Goal: Check status: Check status

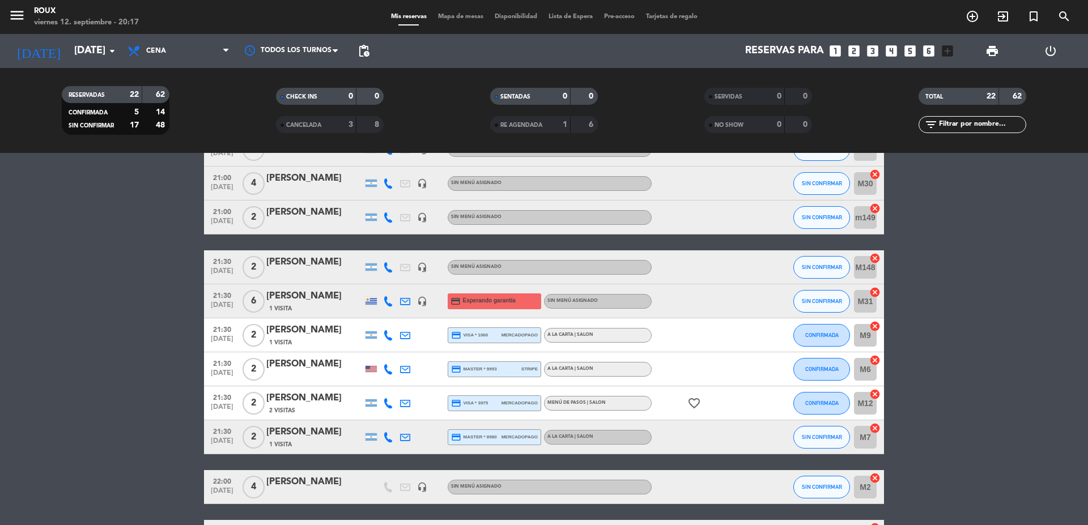
scroll to position [567, 0]
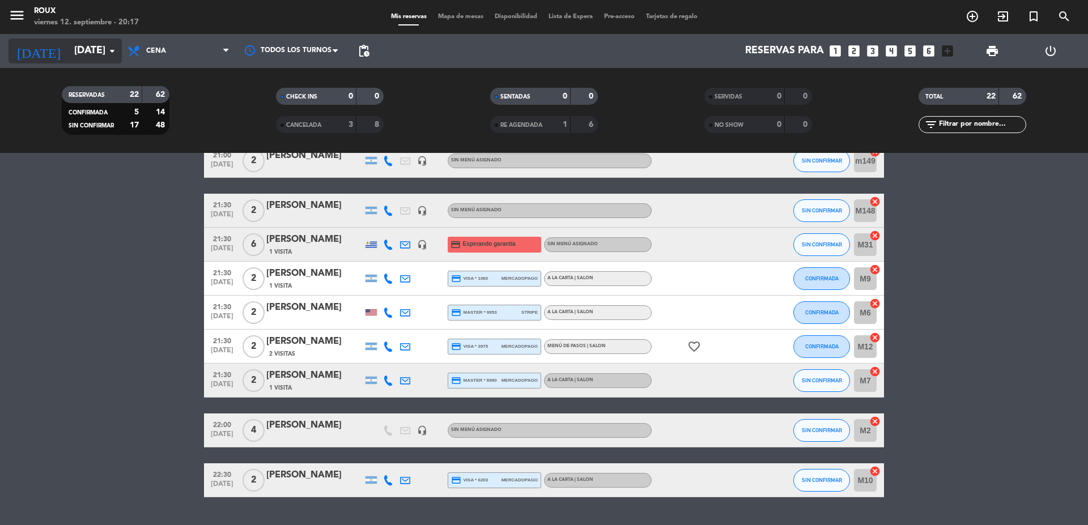
click at [97, 54] on input "[DATE]" at bounding box center [134, 51] width 131 height 23
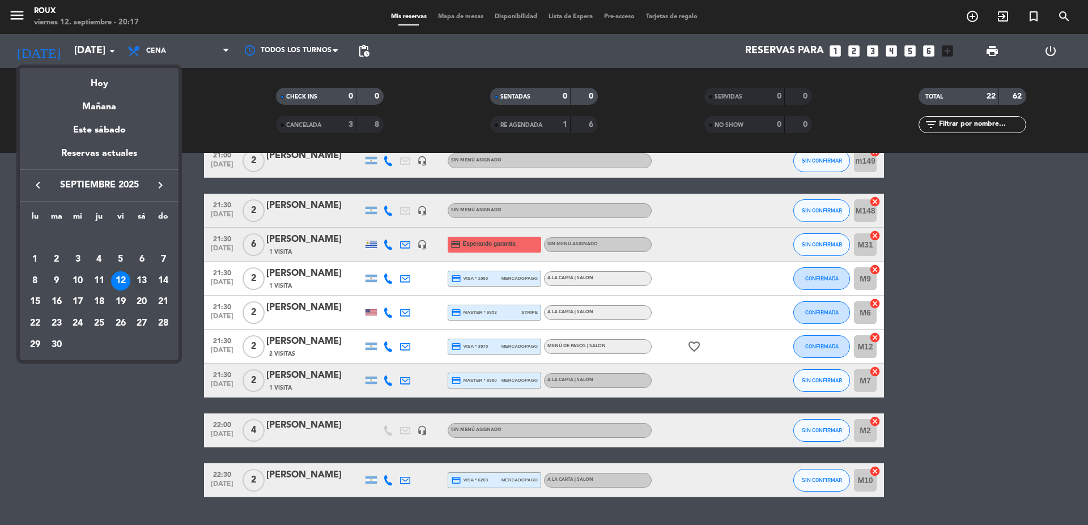
click at [141, 275] on div "13" at bounding box center [141, 280] width 19 height 19
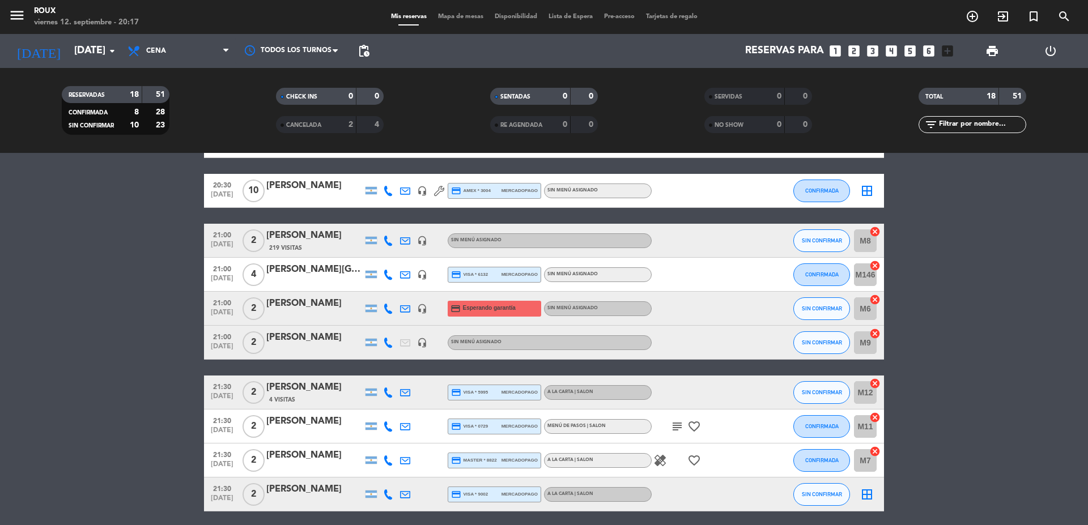
scroll to position [79, 0]
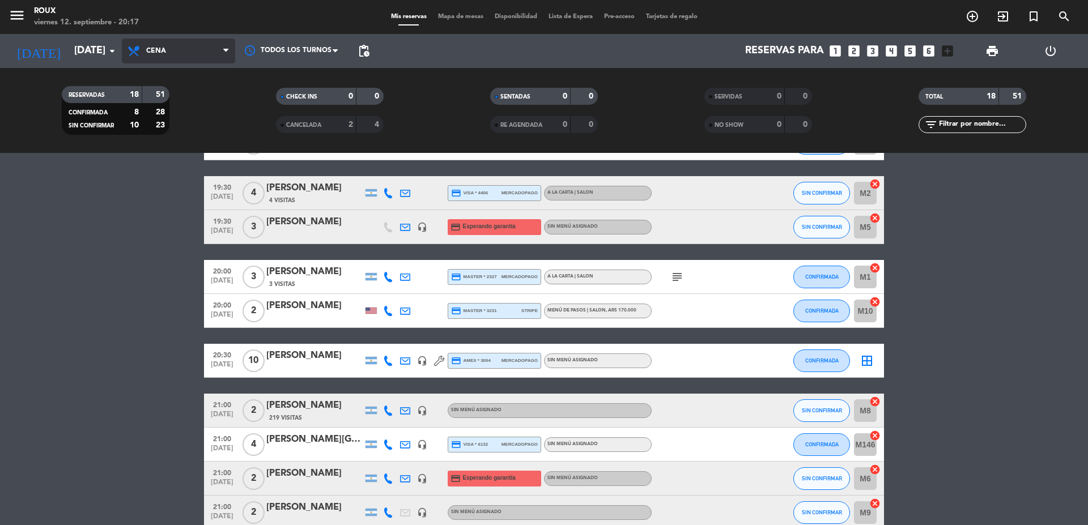
click at [211, 52] on span "Cena" at bounding box center [178, 51] width 113 height 25
click at [186, 100] on div "menu [PERSON_NAME] [DATE] 12. septiembre - 20:17 Mis reservas Mapa de mesas Dis…" at bounding box center [544, 76] width 1088 height 153
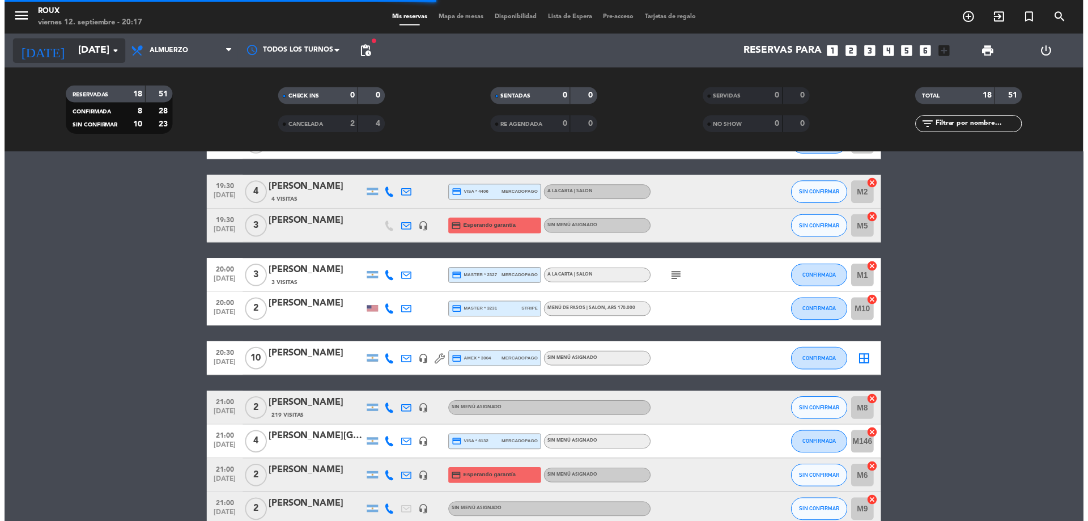
scroll to position [0, 0]
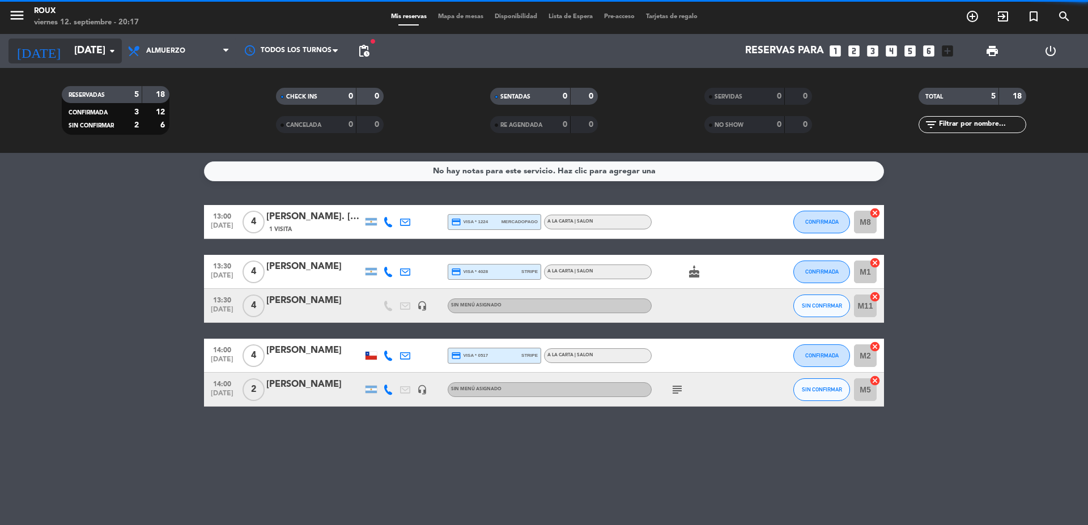
click at [109, 52] on icon "arrow_drop_down" at bounding box center [112, 51] width 14 height 14
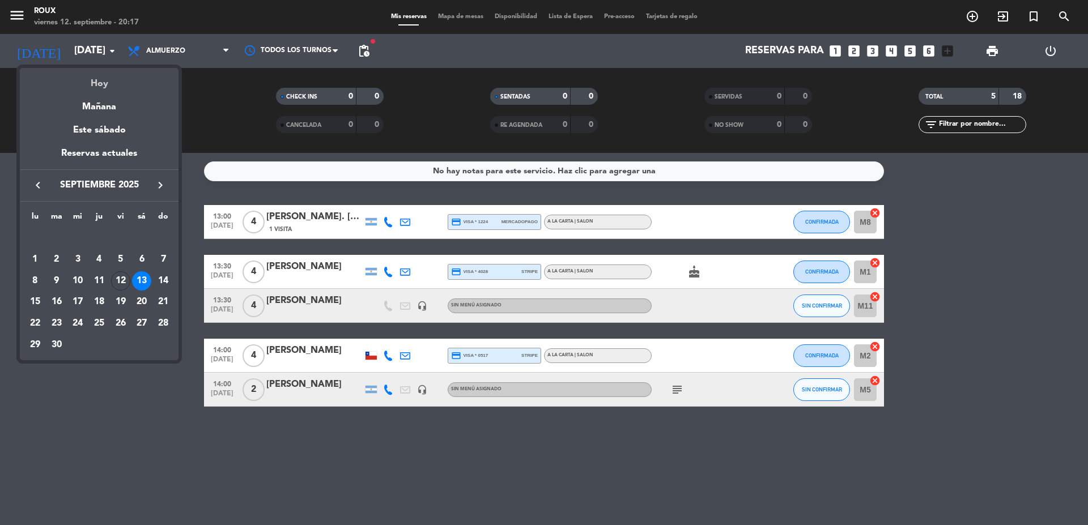
click at [114, 88] on div "Hoy" at bounding box center [99, 79] width 159 height 23
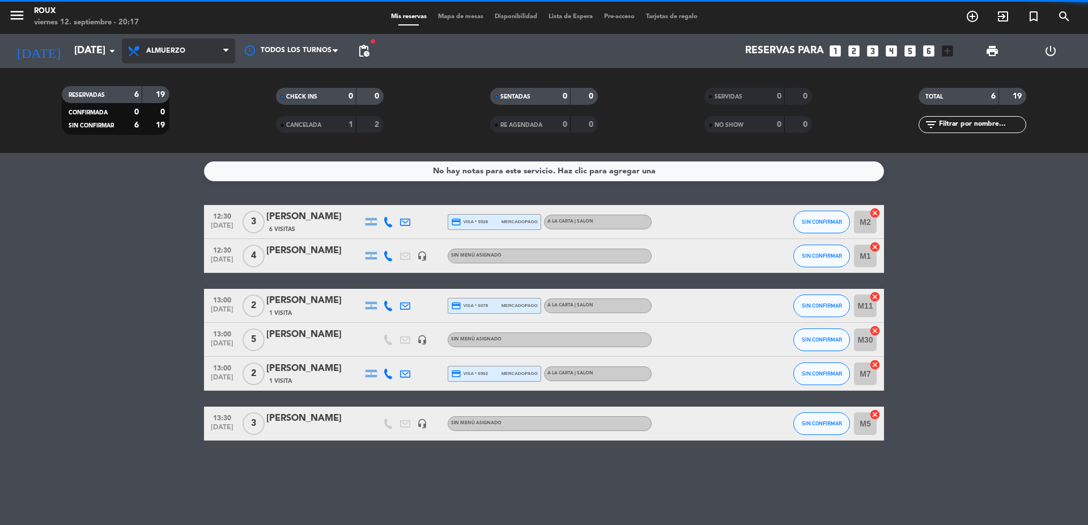
click at [190, 48] on span "Almuerzo" at bounding box center [178, 51] width 113 height 25
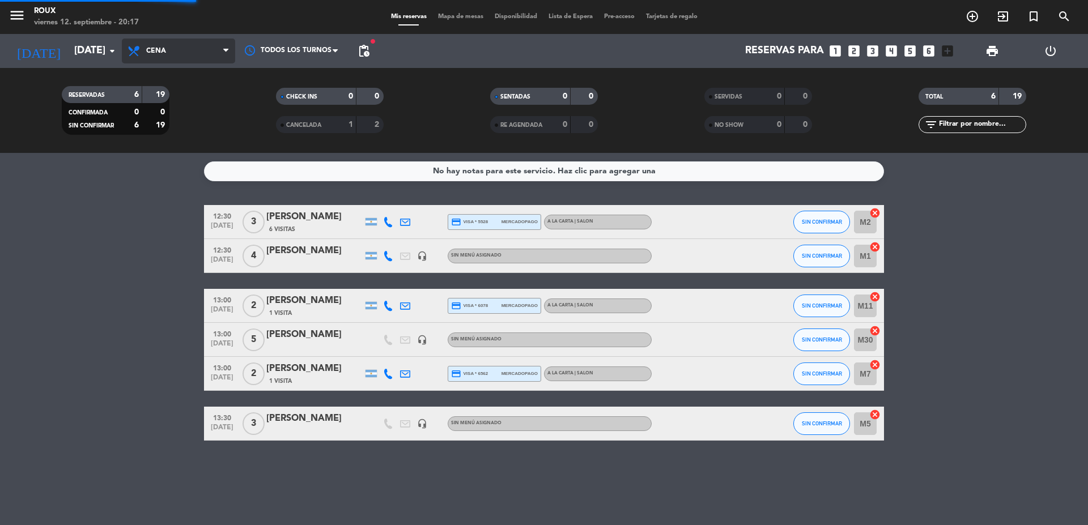
click at [176, 123] on div "menu [PERSON_NAME] [DATE] 12. septiembre - 20:17 Mis reservas Mapa de mesas Dis…" at bounding box center [544, 76] width 1088 height 153
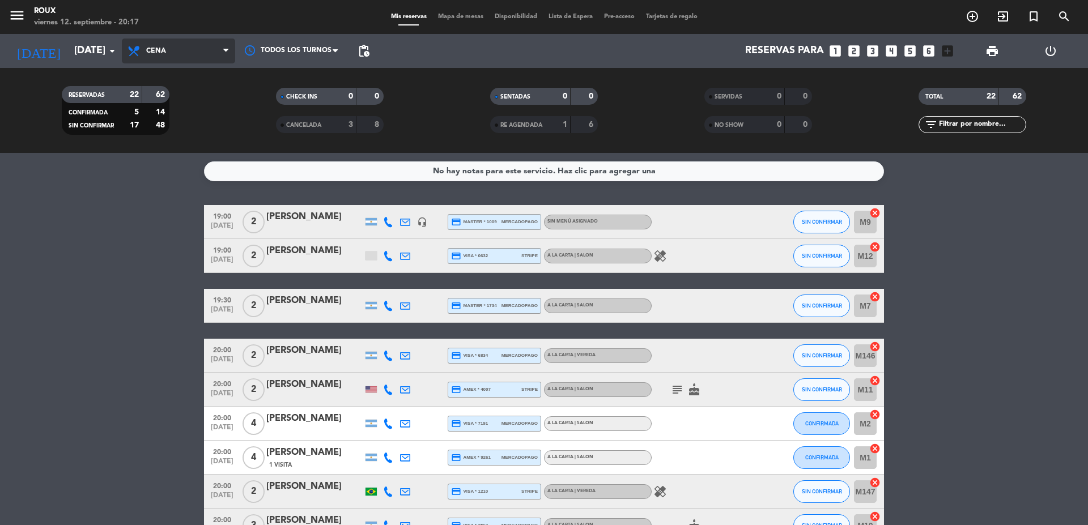
click at [167, 53] on span "Cena" at bounding box center [178, 51] width 113 height 25
click at [73, 55] on input "[DATE]" at bounding box center [134, 51] width 131 height 23
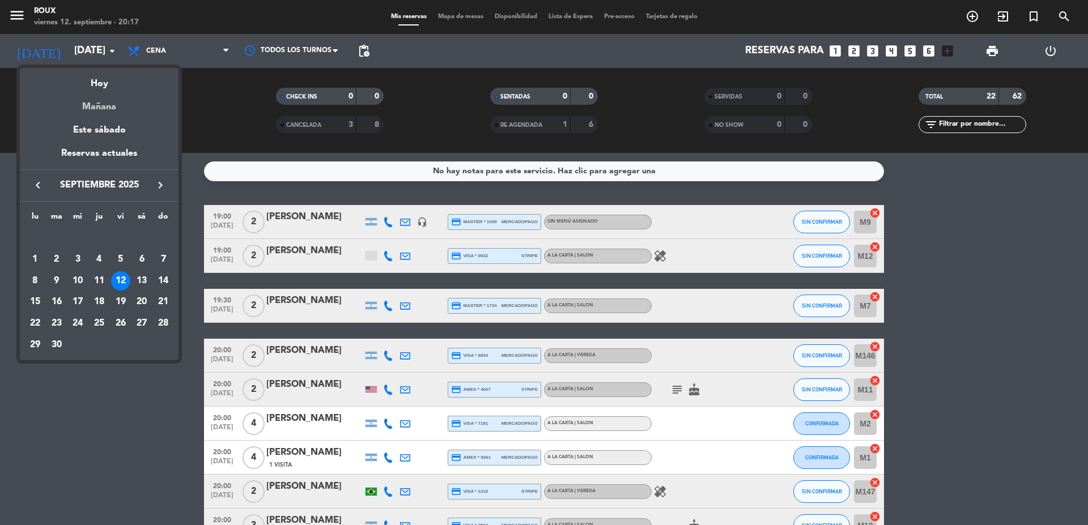
click at [110, 108] on div "Mañana" at bounding box center [99, 102] width 159 height 23
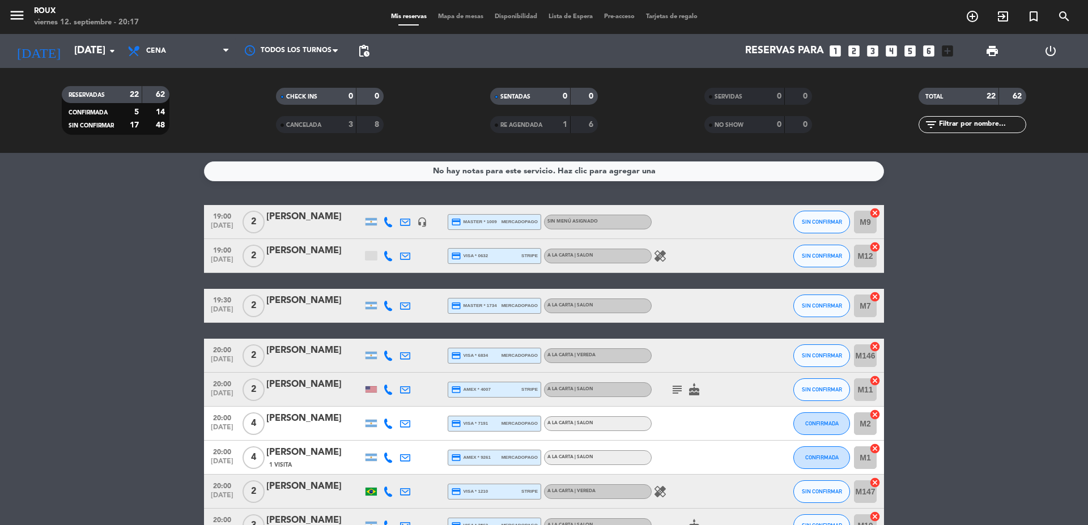
type input "[DATE]"
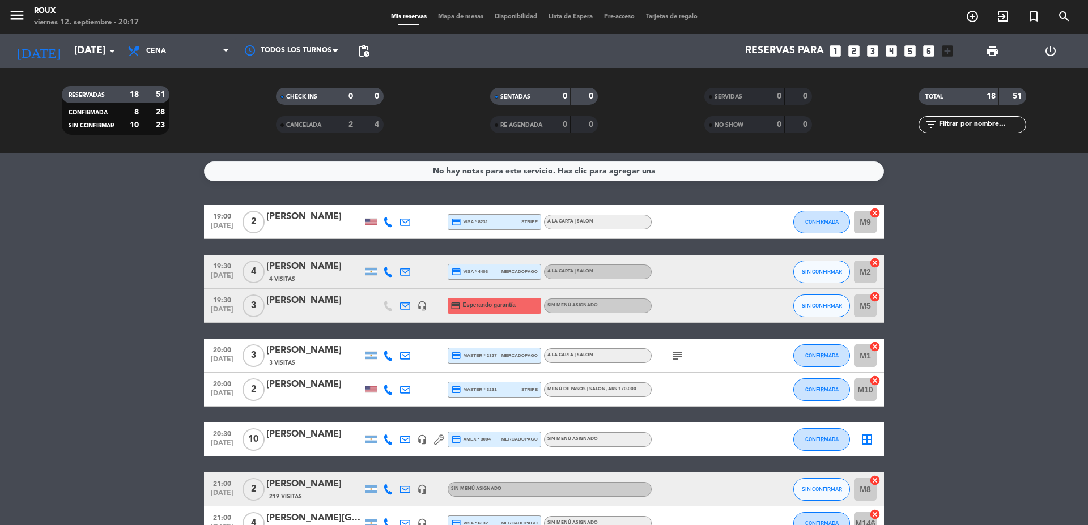
click at [446, 16] on span "Mapa de mesas" at bounding box center [460, 17] width 57 height 6
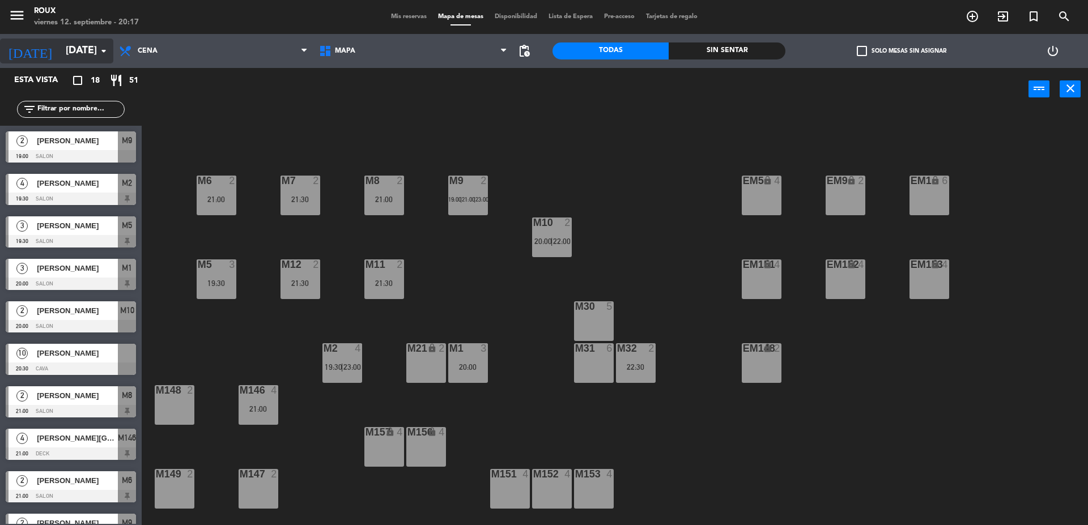
click at [80, 52] on input "[DATE]" at bounding box center [125, 51] width 131 height 23
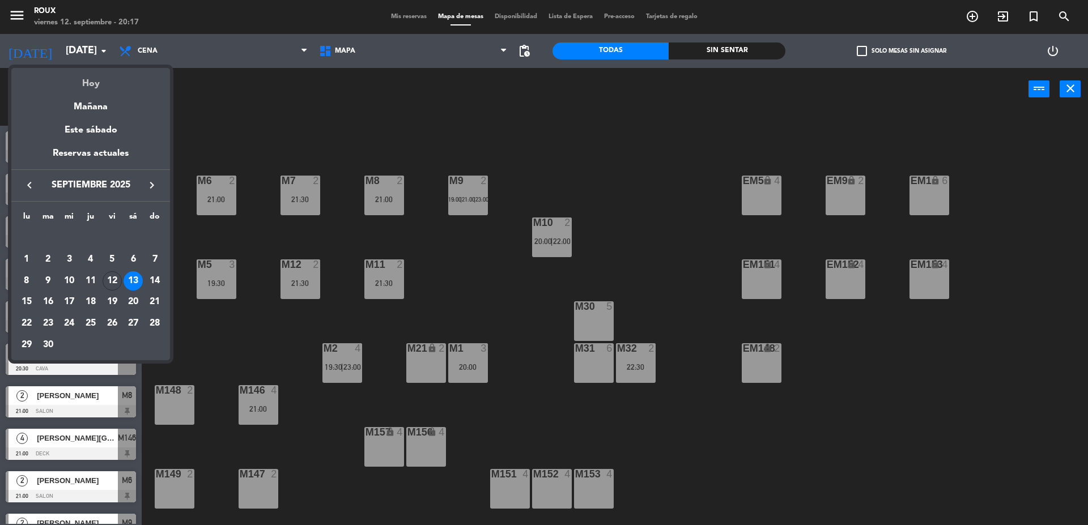
click at [90, 90] on div "Hoy" at bounding box center [90, 79] width 159 height 23
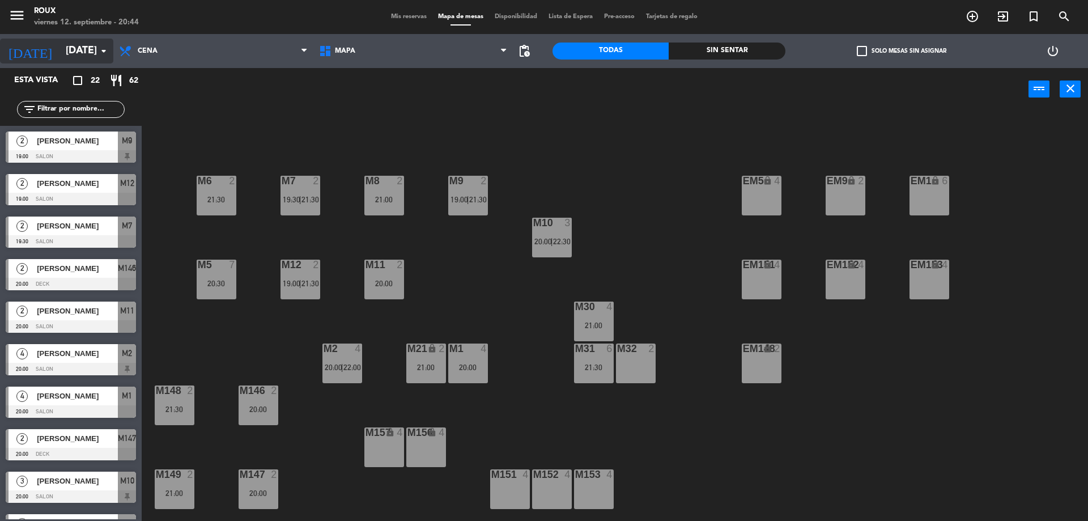
click at [86, 57] on input "[DATE]" at bounding box center [125, 51] width 131 height 23
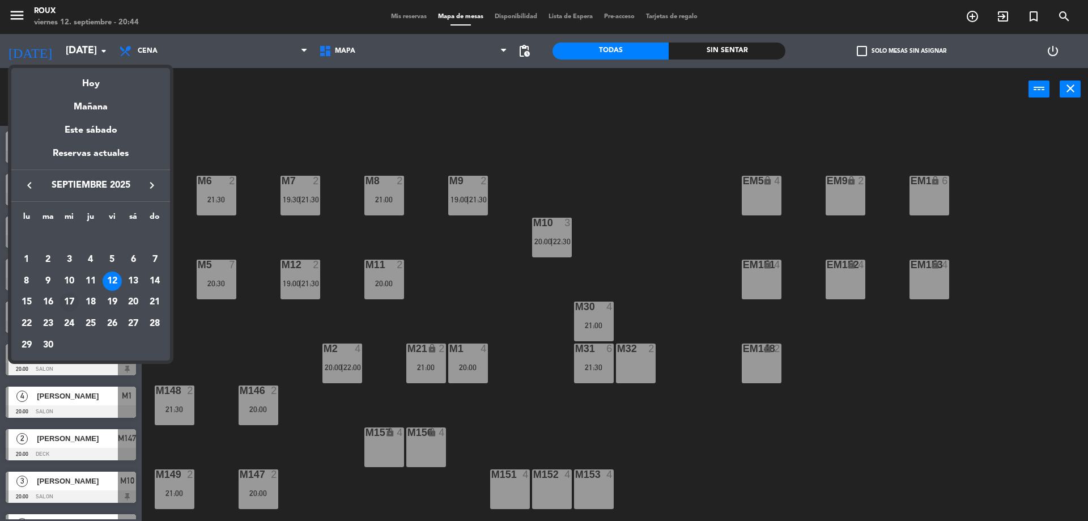
click at [70, 301] on div "17" at bounding box center [68, 301] width 19 height 19
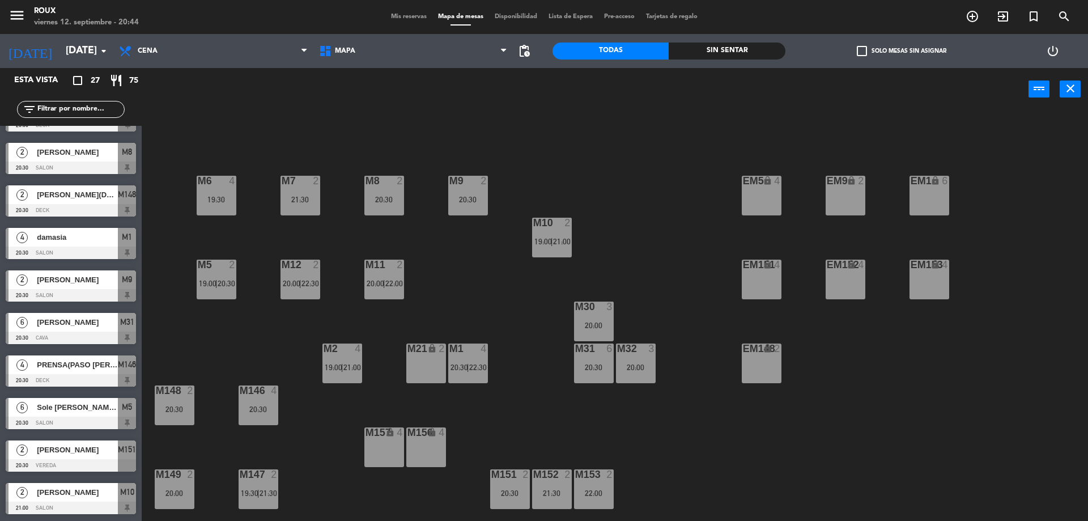
scroll to position [244, 0]
click at [84, 44] on input "[DATE]" at bounding box center [125, 51] width 131 height 23
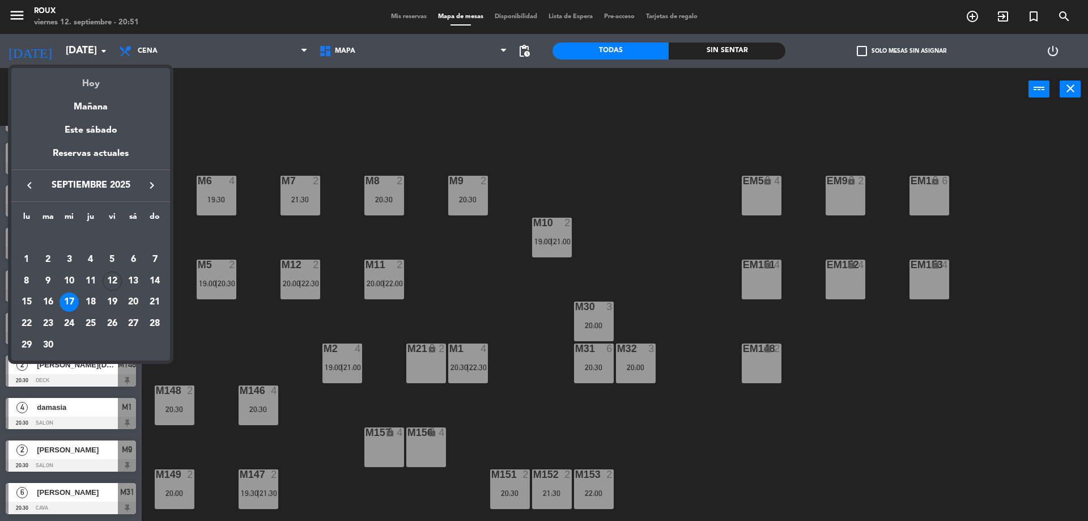
click at [93, 82] on div "Hoy" at bounding box center [90, 79] width 159 height 23
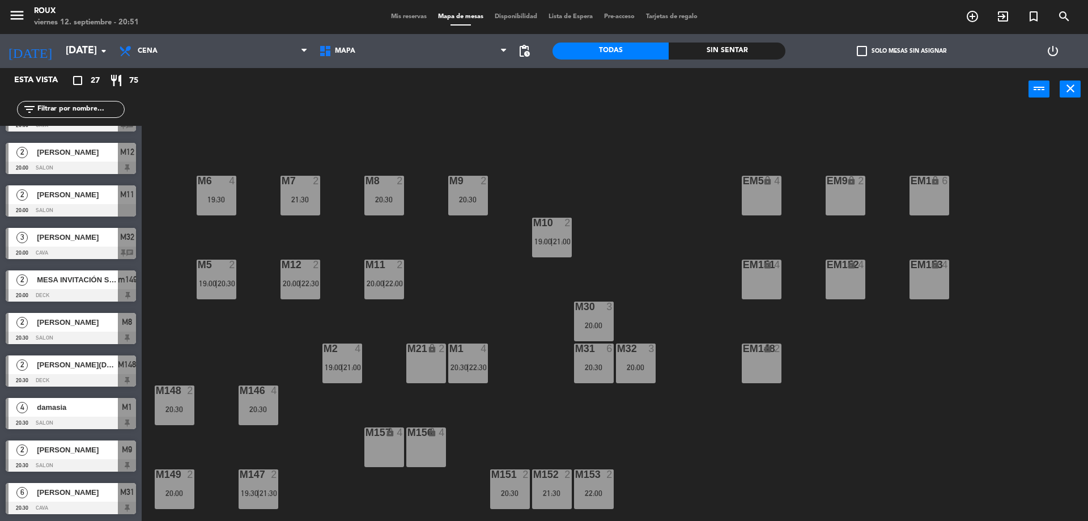
type input "[DATE]"
click at [407, 16] on span "Mis reservas" at bounding box center [408, 17] width 47 height 6
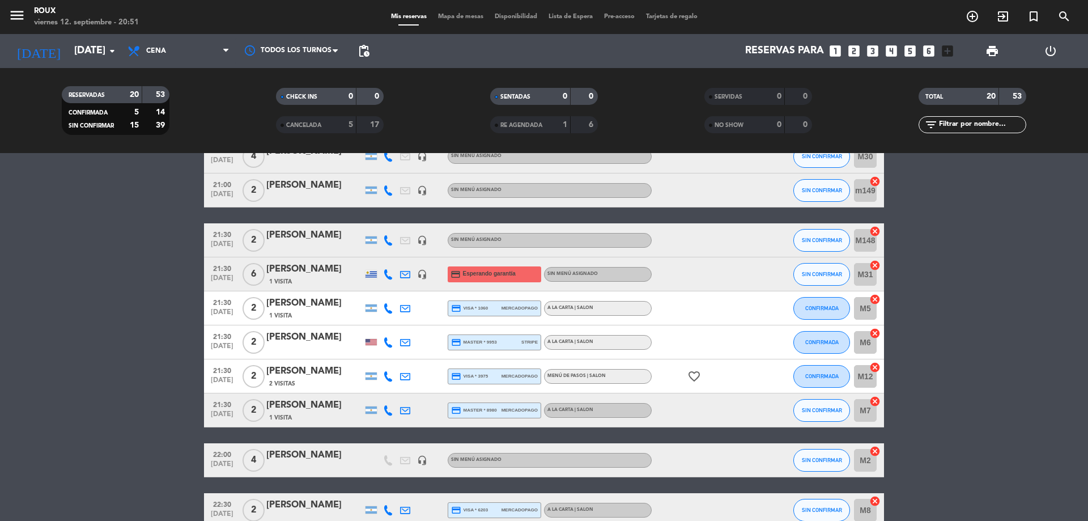
scroll to position [510, 0]
